Goal: Contribute content: Add original content to the website for others to see

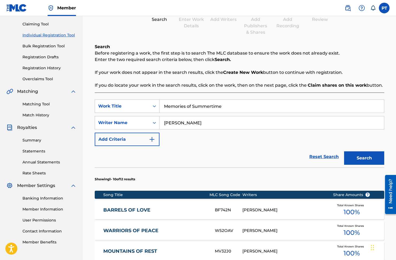
scroll to position [299, 0]
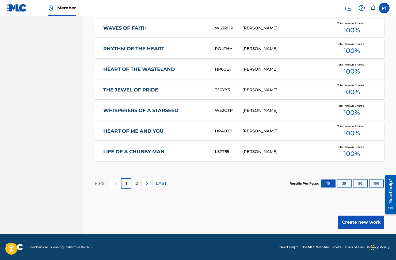
click at [365, 224] on button "Create new work" at bounding box center [361, 222] width 46 height 13
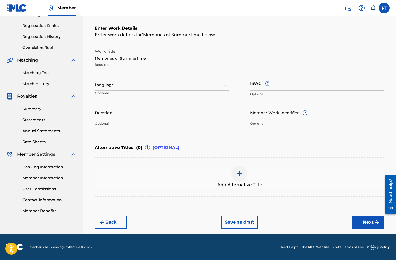
scroll to position [86, 0]
click at [158, 88] on div at bounding box center [162, 85] width 134 height 7
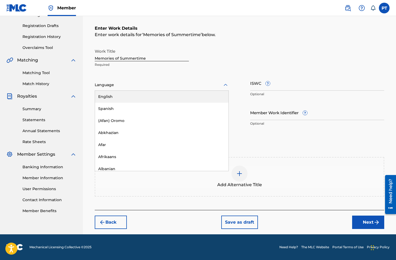
click at [114, 98] on div "English" at bounding box center [162, 97] width 134 height 12
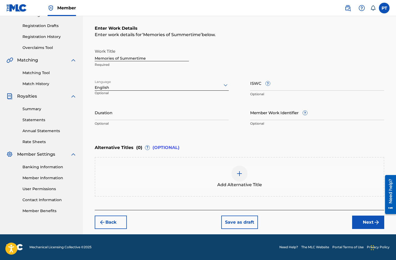
click at [362, 221] on button "Next" at bounding box center [368, 222] width 32 height 13
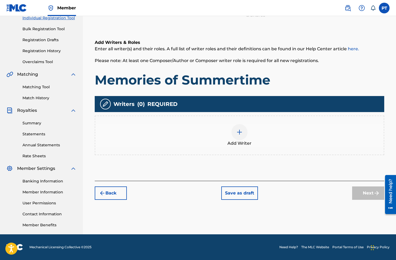
scroll to position [72, 0]
click at [241, 133] on img at bounding box center [239, 132] width 6 height 6
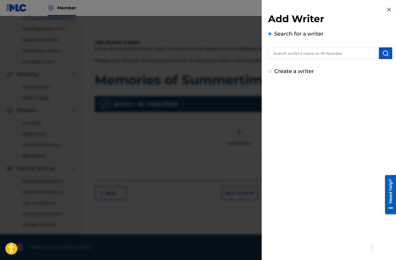
click at [310, 53] on input "text" at bounding box center [323, 53] width 111 height 12
type input "[PERSON_NAME]"
click at [389, 53] on button "submit" at bounding box center [385, 53] width 13 height 12
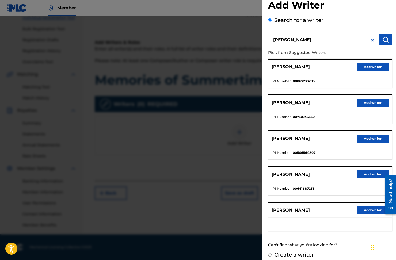
scroll to position [19, 0]
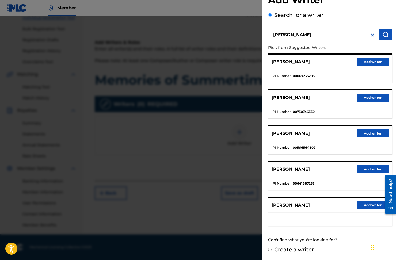
click at [377, 205] on button "Add writer" at bounding box center [373, 205] width 32 height 8
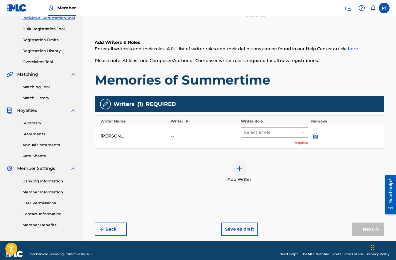
click at [253, 133] on div at bounding box center [269, 132] width 51 height 7
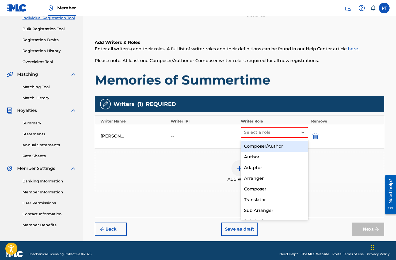
click at [255, 144] on div "Composer/Author" at bounding box center [274, 146] width 67 height 11
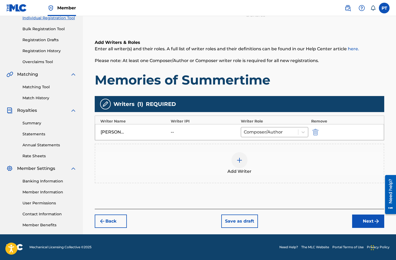
click at [362, 222] on button "Next" at bounding box center [368, 221] width 32 height 13
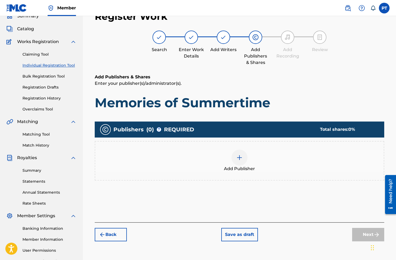
scroll to position [24, 0]
click at [238, 154] on div at bounding box center [240, 158] width 16 height 16
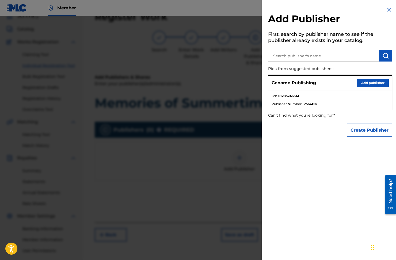
click at [367, 84] on button "Add publisher" at bounding box center [373, 83] width 32 height 8
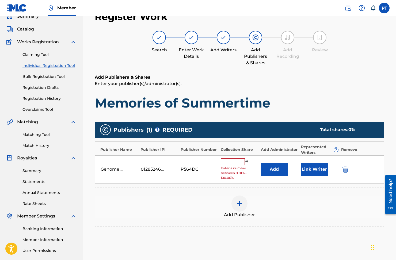
drag, startPoint x: 231, startPoint y: 163, endPoint x: 233, endPoint y: 150, distance: 13.2
click at [232, 163] on input "text" at bounding box center [233, 161] width 24 height 7
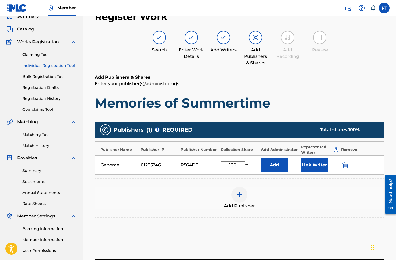
type input "100"
click at [313, 165] on button "Link Writer" at bounding box center [314, 164] width 27 height 13
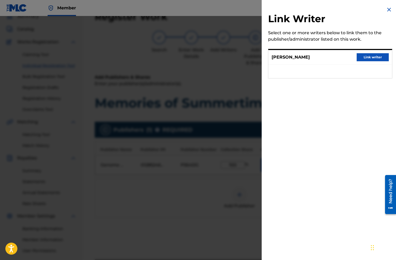
click at [377, 57] on button "Link writer" at bounding box center [373, 57] width 32 height 8
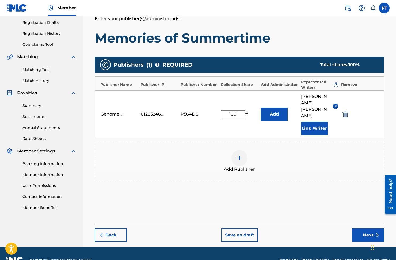
click at [361, 229] on button "Next" at bounding box center [368, 235] width 32 height 13
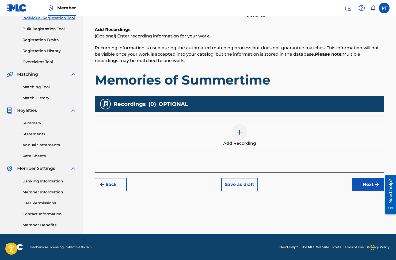
click at [239, 134] on img at bounding box center [239, 132] width 6 height 6
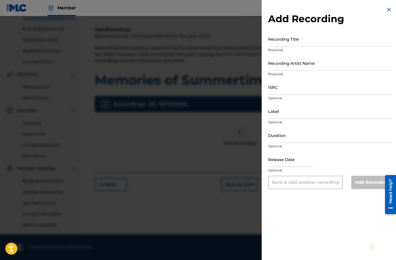
click at [330, 44] on input "Recording Title" at bounding box center [330, 38] width 124 height 15
paste input "Memories of Summertime"
type input "Memories of Summertime"
click at [312, 69] on input "Recording Artist Name" at bounding box center [330, 62] width 124 height 15
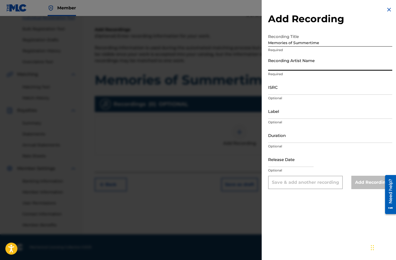
click at [305, 66] on input "Recording Artist Name" at bounding box center [330, 62] width 124 height 15
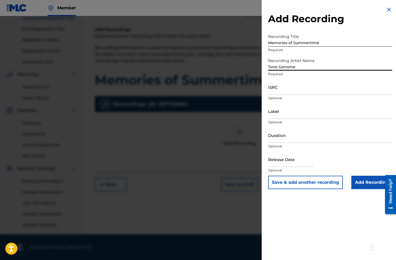
type input "Tone Genome"
select select "7"
select select "2025"
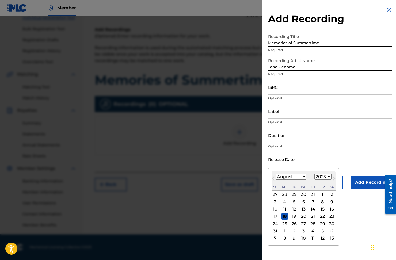
click at [306, 165] on input "text" at bounding box center [291, 159] width 46 height 15
click at [286, 215] on div "18" at bounding box center [285, 216] width 6 height 6
type input "[DATE]"
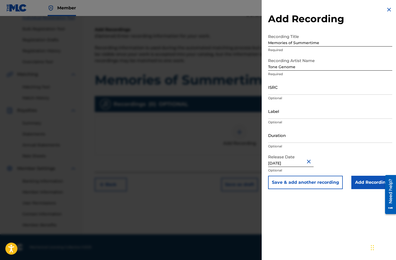
click at [365, 180] on input "Add Recording" at bounding box center [372, 182] width 41 height 13
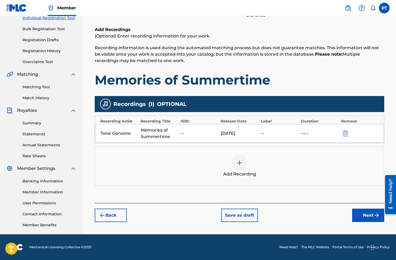
click at [368, 217] on button "Next" at bounding box center [368, 215] width 32 height 13
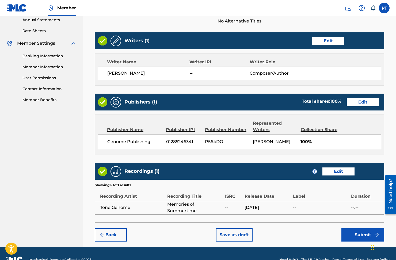
scroll to position [210, 0]
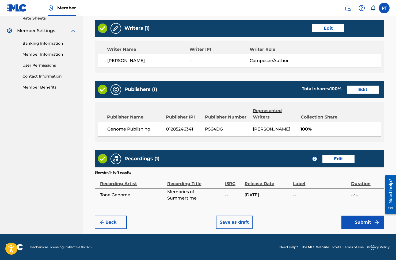
click at [352, 221] on button "Submit" at bounding box center [363, 222] width 43 height 13
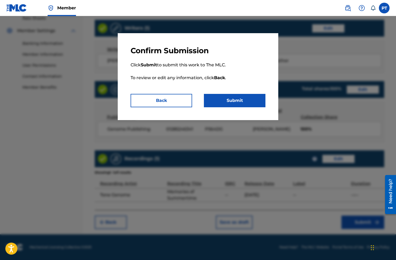
click at [233, 101] on button "Submit" at bounding box center [235, 100] width 62 height 13
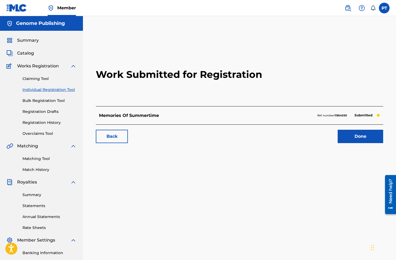
click at [362, 137] on link "Done" at bounding box center [361, 136] width 46 height 13
